Goal: Check status: Check status

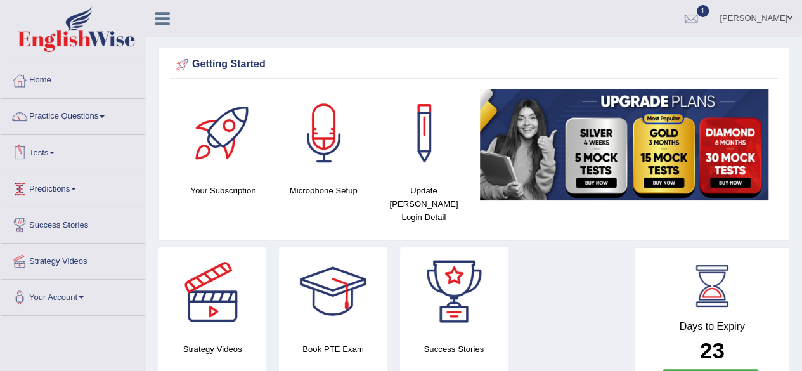
click at [57, 155] on link "Tests" at bounding box center [73, 151] width 145 height 32
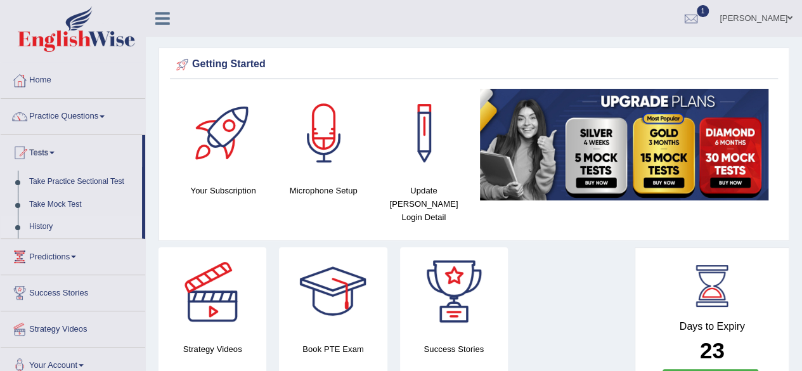
click at [34, 229] on link "History" at bounding box center [82, 227] width 119 height 23
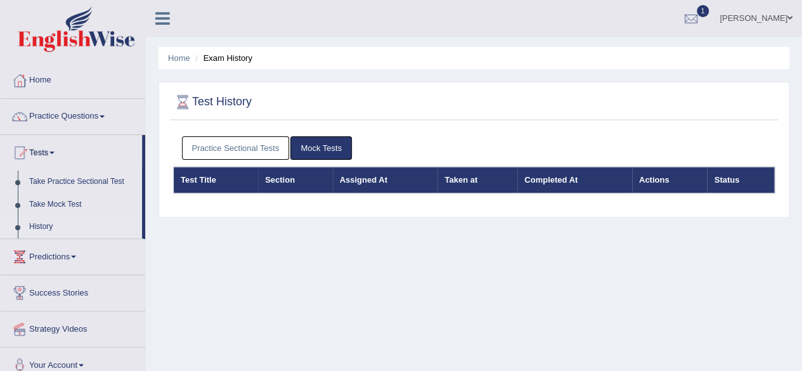
click at [249, 152] on link "Practice Sectional Tests" at bounding box center [236, 147] width 108 height 23
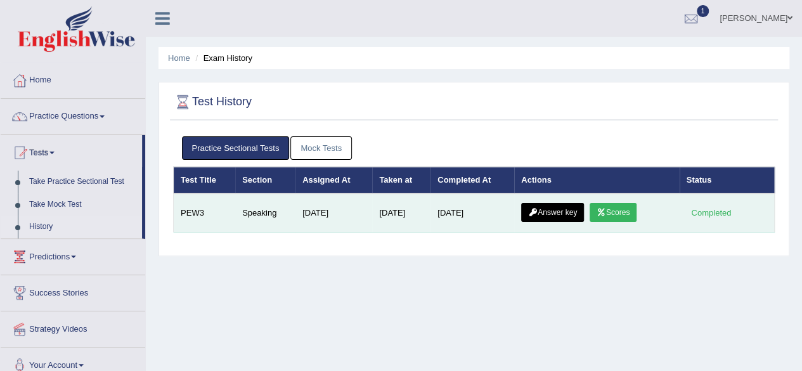
click at [613, 210] on link "Scores" at bounding box center [613, 212] width 47 height 19
